Goal: Task Accomplishment & Management: Use online tool/utility

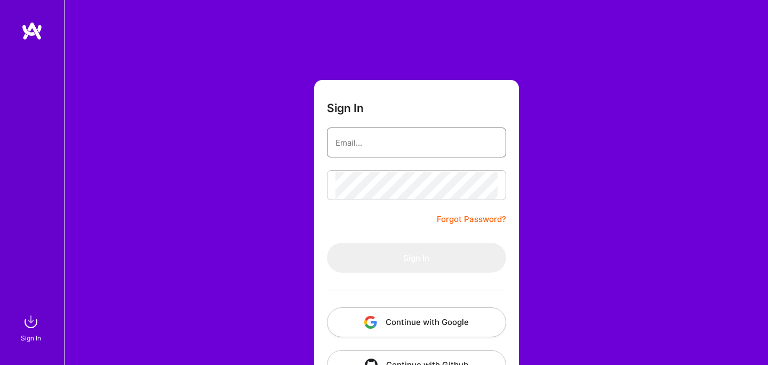
type input "[PERSON_NAME][EMAIL_ADDRESS][PERSON_NAME][DOMAIN_NAME]"
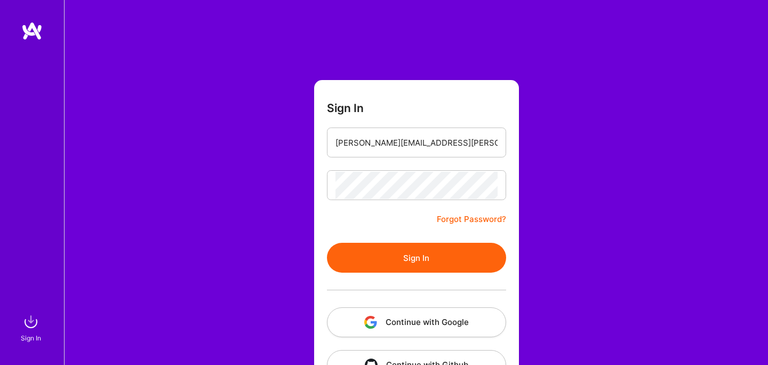
click at [357, 219] on form "Sign In [PERSON_NAME][EMAIL_ADDRESS][PERSON_NAME][DOMAIN_NAME] Forgot Password?…" at bounding box center [416, 236] width 205 height 312
click at [397, 267] on button "Sign In" at bounding box center [416, 258] width 179 height 30
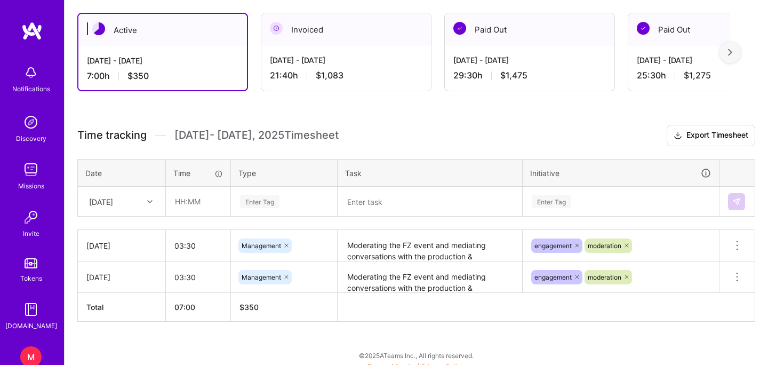
scroll to position [192, 0]
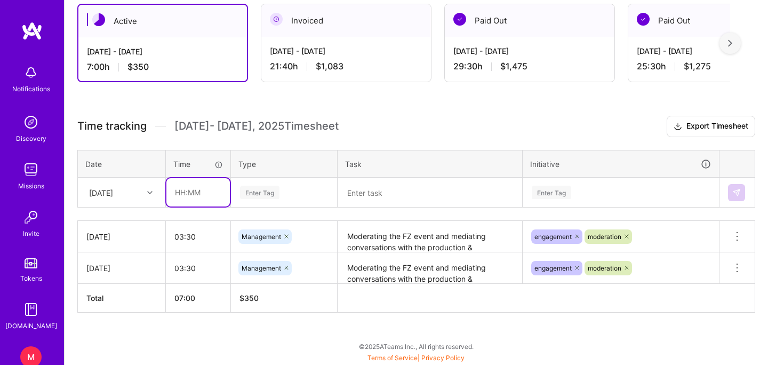
click at [192, 195] on input "text" at bounding box center [197, 192] width 63 height 28
type input "02:30"
click at [270, 200] on div "Enter Tag" at bounding box center [283, 193] width 105 height 28
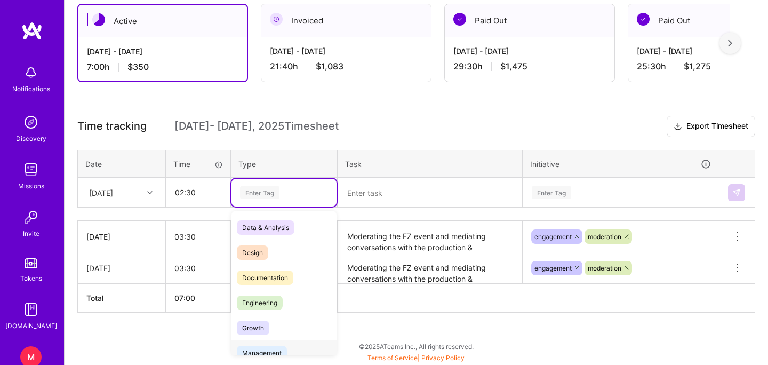
click at [271, 353] on span "Management" at bounding box center [262, 352] width 50 height 14
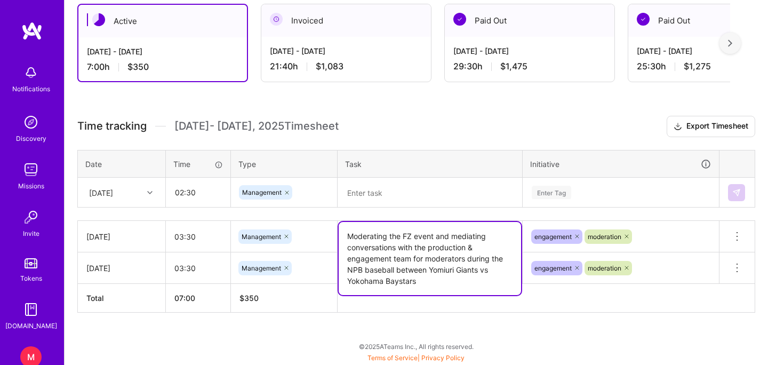
click at [383, 251] on textarea "Moderating the FZ event and mediating conversations with the production & engag…" at bounding box center [430, 258] width 182 height 73
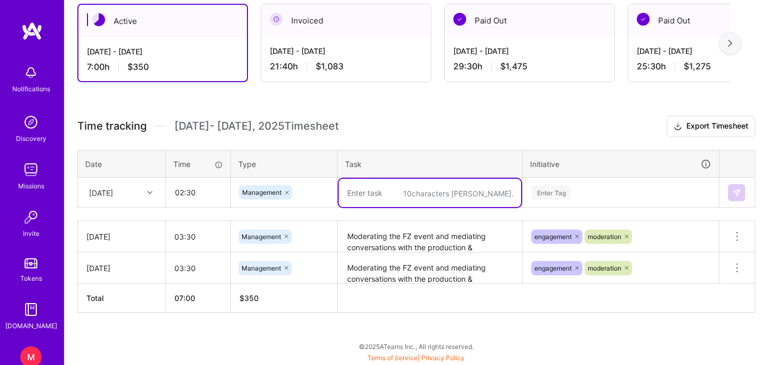
click at [405, 197] on textarea at bounding box center [430, 193] width 182 height 28
paste textarea "Moderating the FZ event and mediating conversations with the production & engag…"
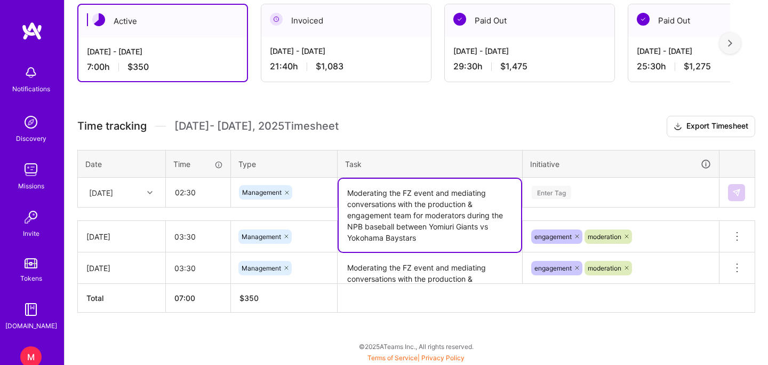
drag, startPoint x: 423, startPoint y: 245, endPoint x: 343, endPoint y: 228, distance: 81.2
click at [343, 228] on textarea "Moderating the FZ event and mediating conversations with the production & engag…" at bounding box center [430, 215] width 182 height 73
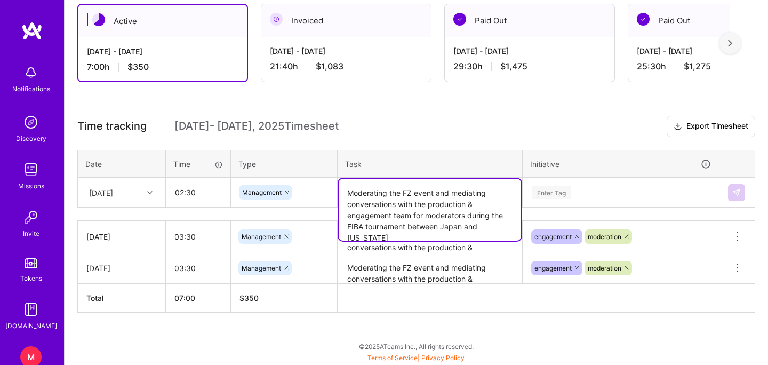
type textarea "Moderating the FZ event and mediating conversations with the production & engag…"
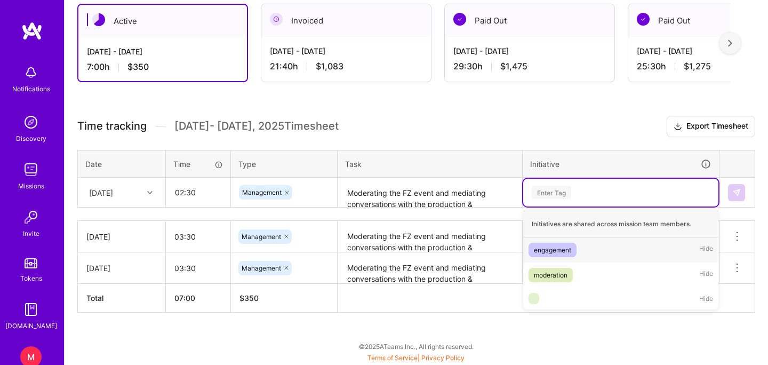
click at [575, 187] on div "Enter Tag" at bounding box center [620, 192] width 180 height 13
click at [548, 254] on div "engagement" at bounding box center [552, 249] width 37 height 11
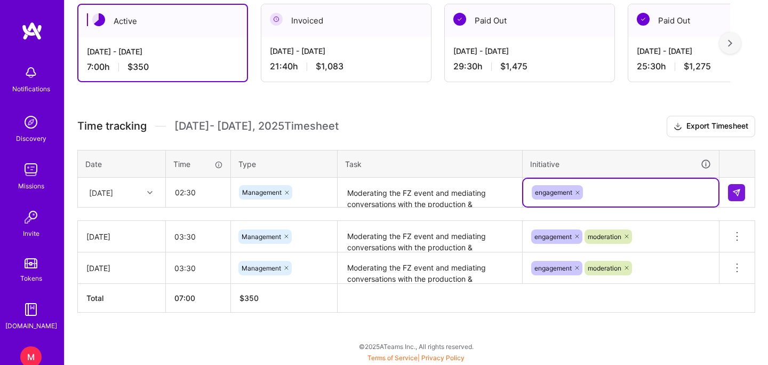
click at [602, 186] on div "engagement" at bounding box center [620, 192] width 180 height 17
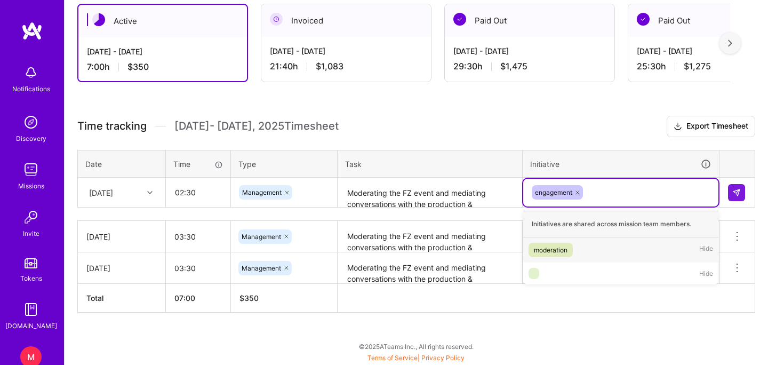
click at [559, 244] on div "moderation" at bounding box center [551, 249] width 34 height 11
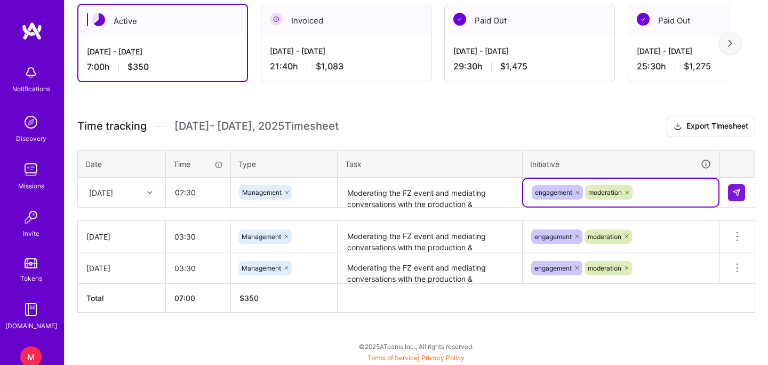
click at [113, 190] on div "[DATE]" at bounding box center [101, 192] width 24 height 11
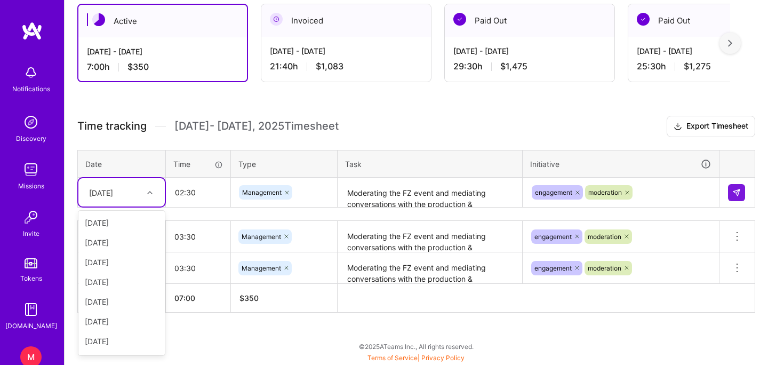
scroll to position [57, 0]
click at [115, 344] on div "[DATE]" at bounding box center [121, 343] width 86 height 20
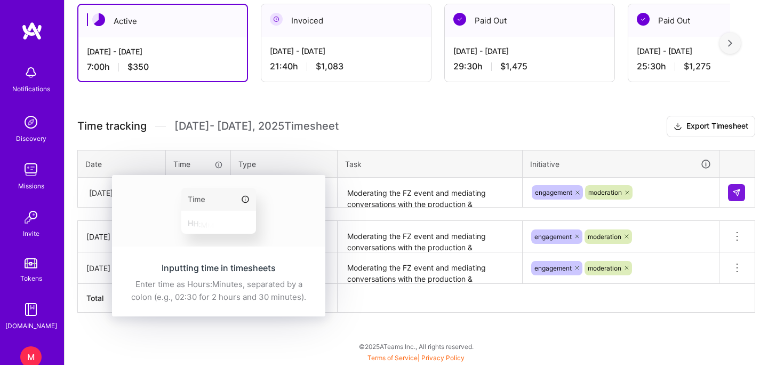
click at [198, 189] on img at bounding box center [218, 210] width 213 height 71
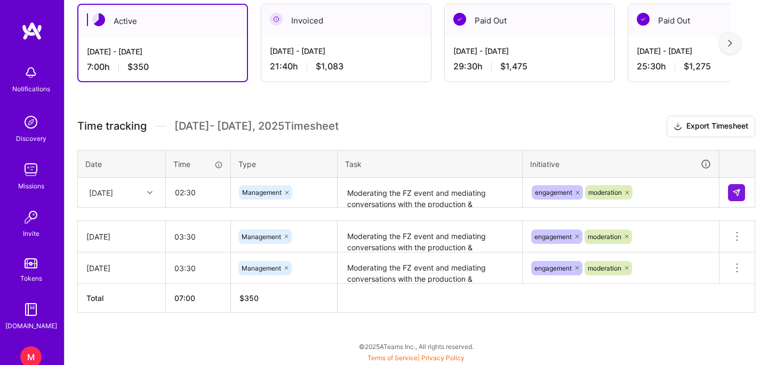
click at [261, 136] on h3 "Time tracking [DATE] - [DATE] Timesheet Export Timesheet" at bounding box center [416, 126] width 678 height 21
click at [199, 196] on input "02:30" at bounding box center [197, 192] width 63 height 28
type input "02:00"
click at [436, 108] on div "Active [DATE] - [DATE] 7:00 h $350 Invoiced [DATE] - [DATE] 21:40 h $1,083 Paid…" at bounding box center [416, 178] width 703 height 374
click at [748, 192] on td at bounding box center [737, 193] width 36 height 30
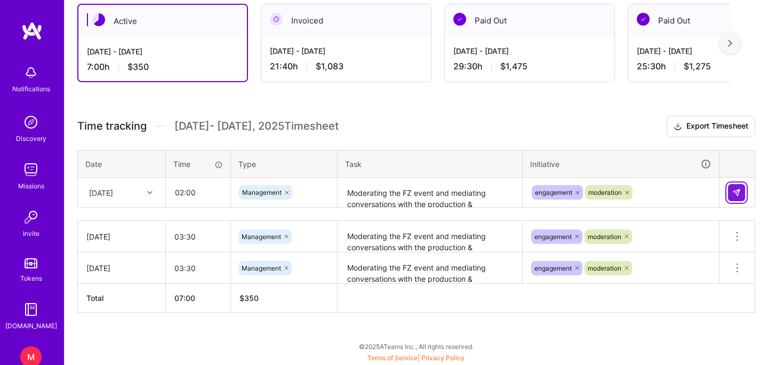
click at [736, 193] on img at bounding box center [736, 192] width 9 height 9
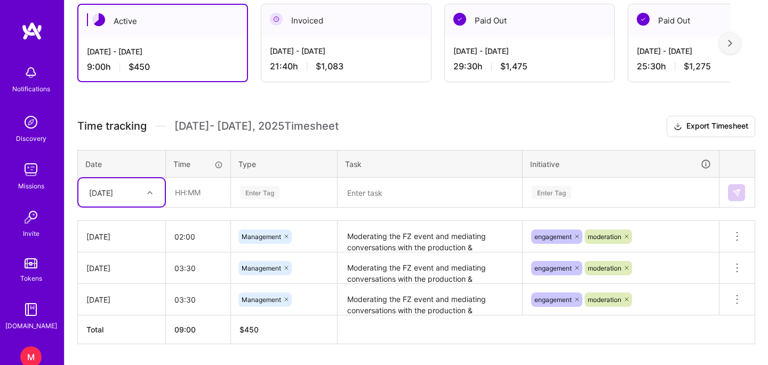
scroll to position [0, 0]
